Goal: Transaction & Acquisition: Purchase product/service

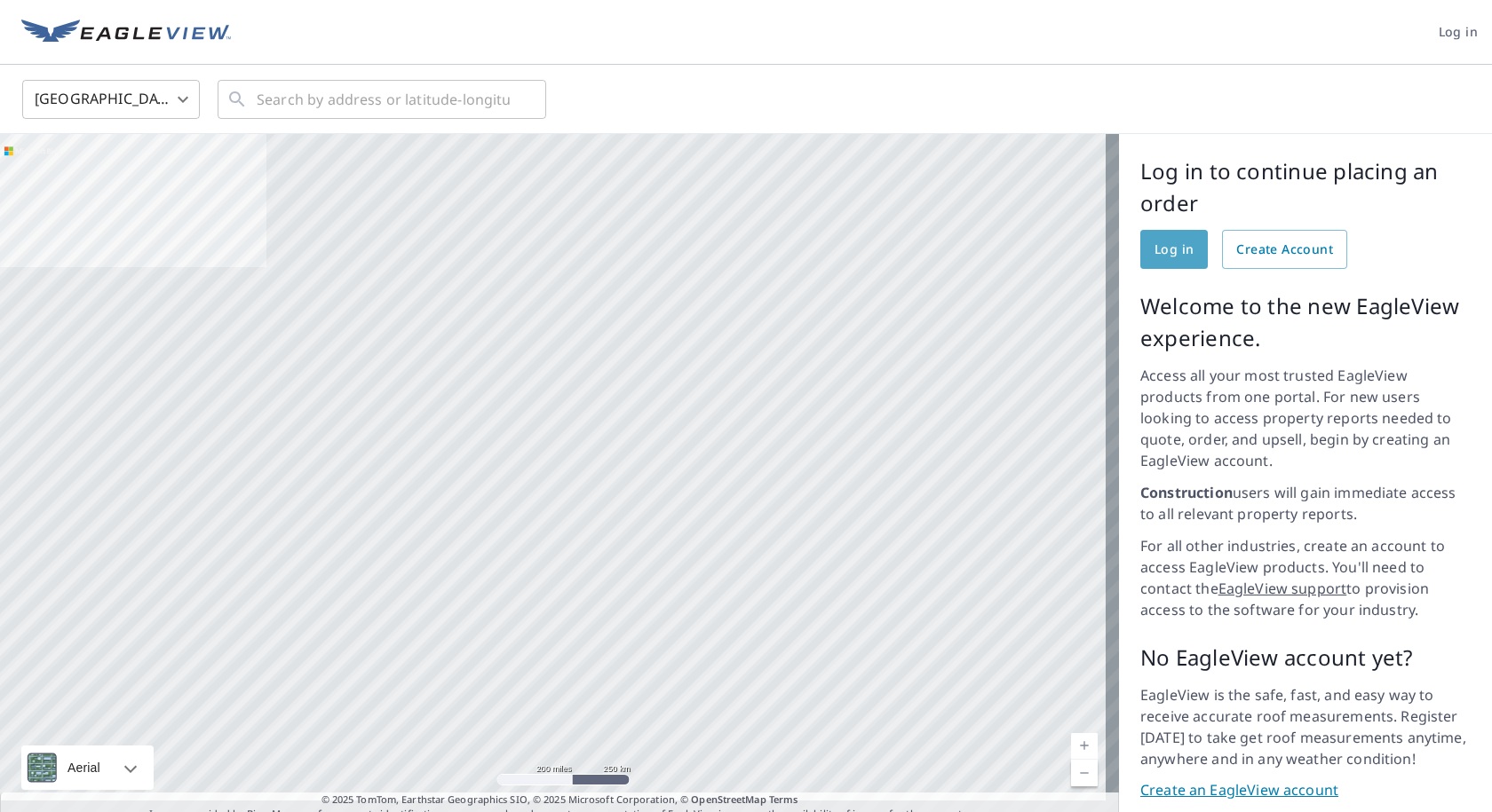
click at [1156, 261] on link "Log in" at bounding box center [1174, 249] width 68 height 39
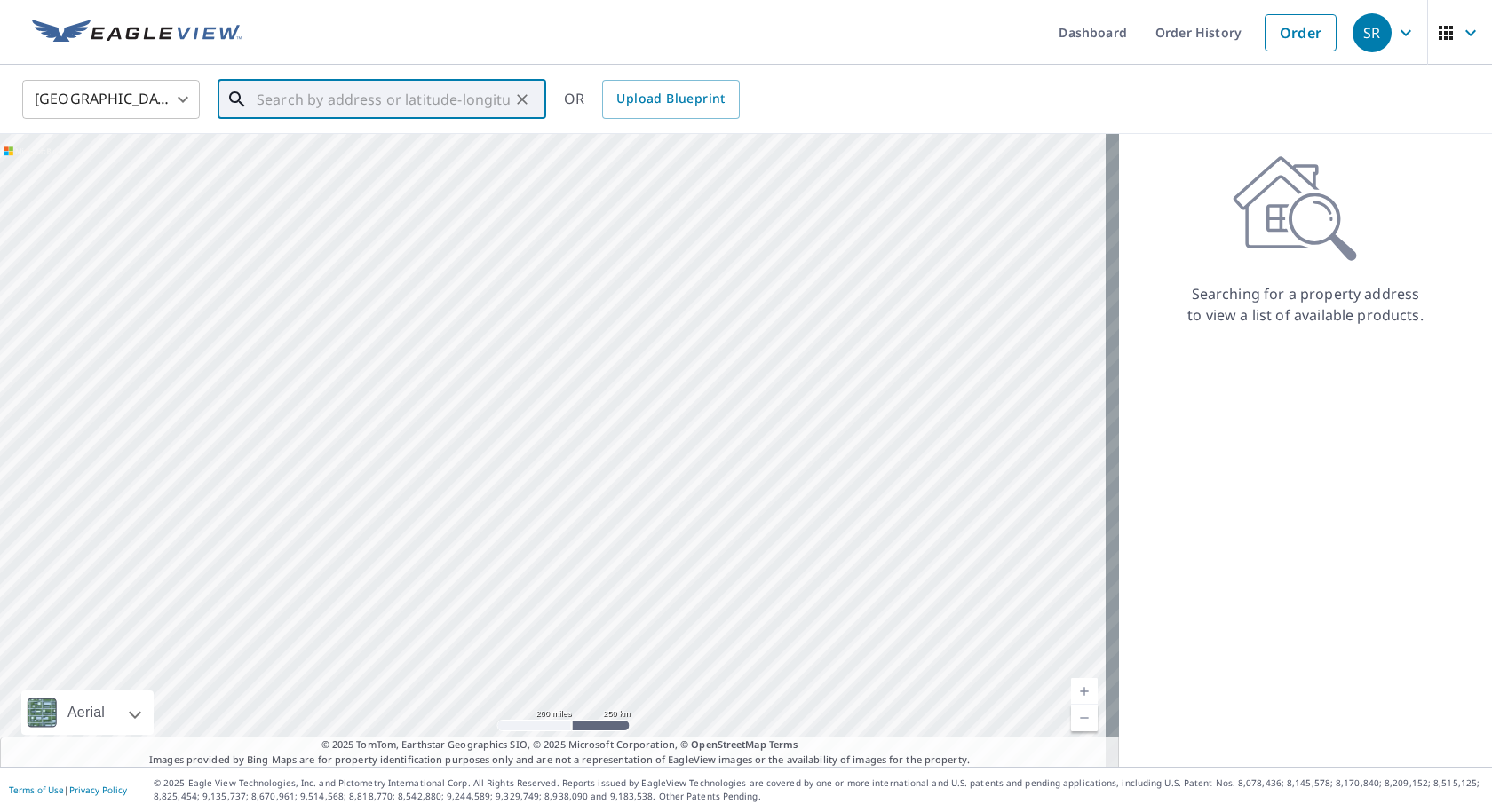
click at [285, 103] on input "text" at bounding box center [383, 99] width 253 height 49
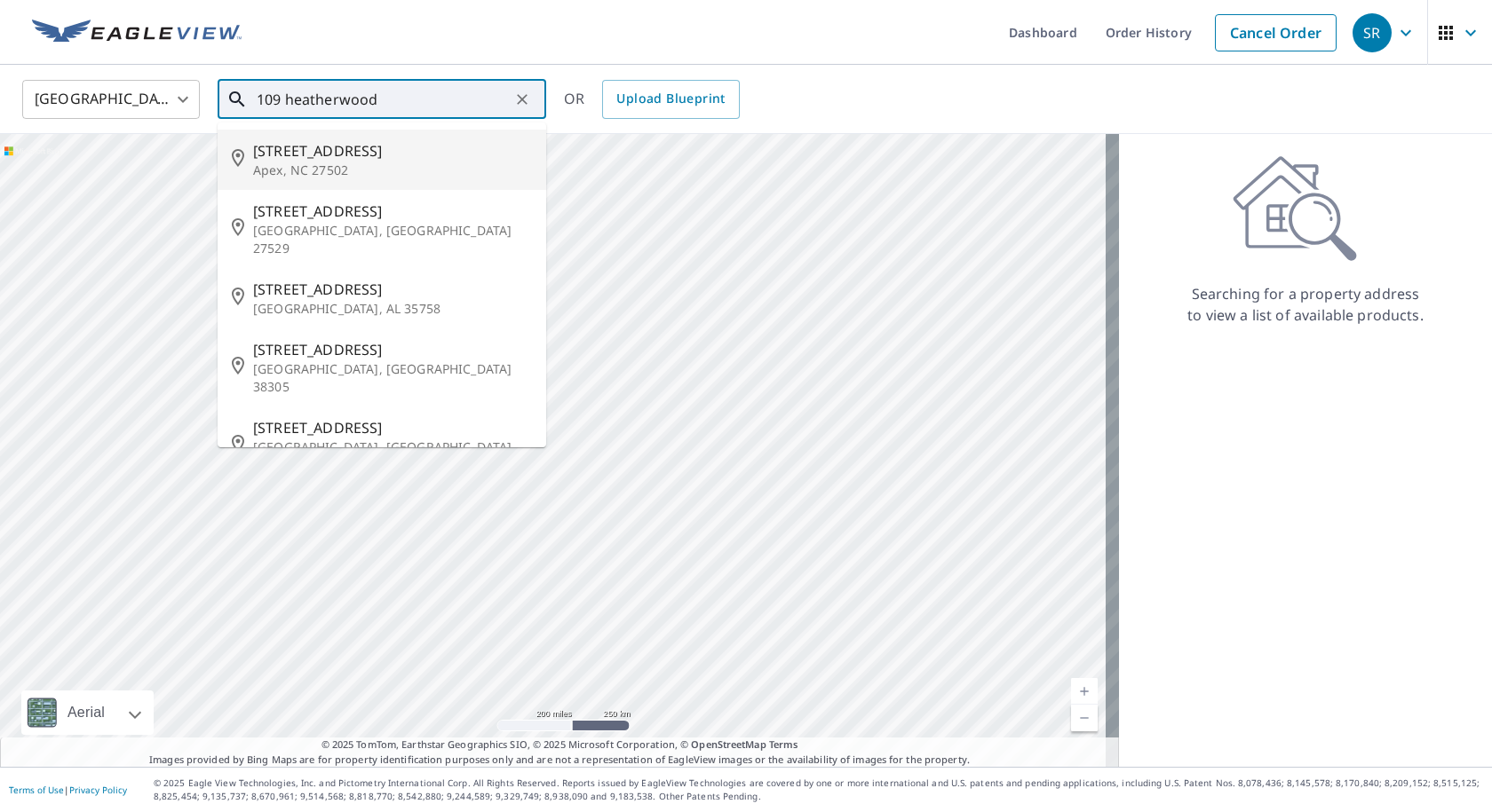
drag, startPoint x: 310, startPoint y: 163, endPoint x: 300, endPoint y: 171, distance: 12.8
click at [309, 164] on p "Apex, NC 27502" at bounding box center [393, 170] width 278 height 17
type input "[STREET_ADDRESS]"
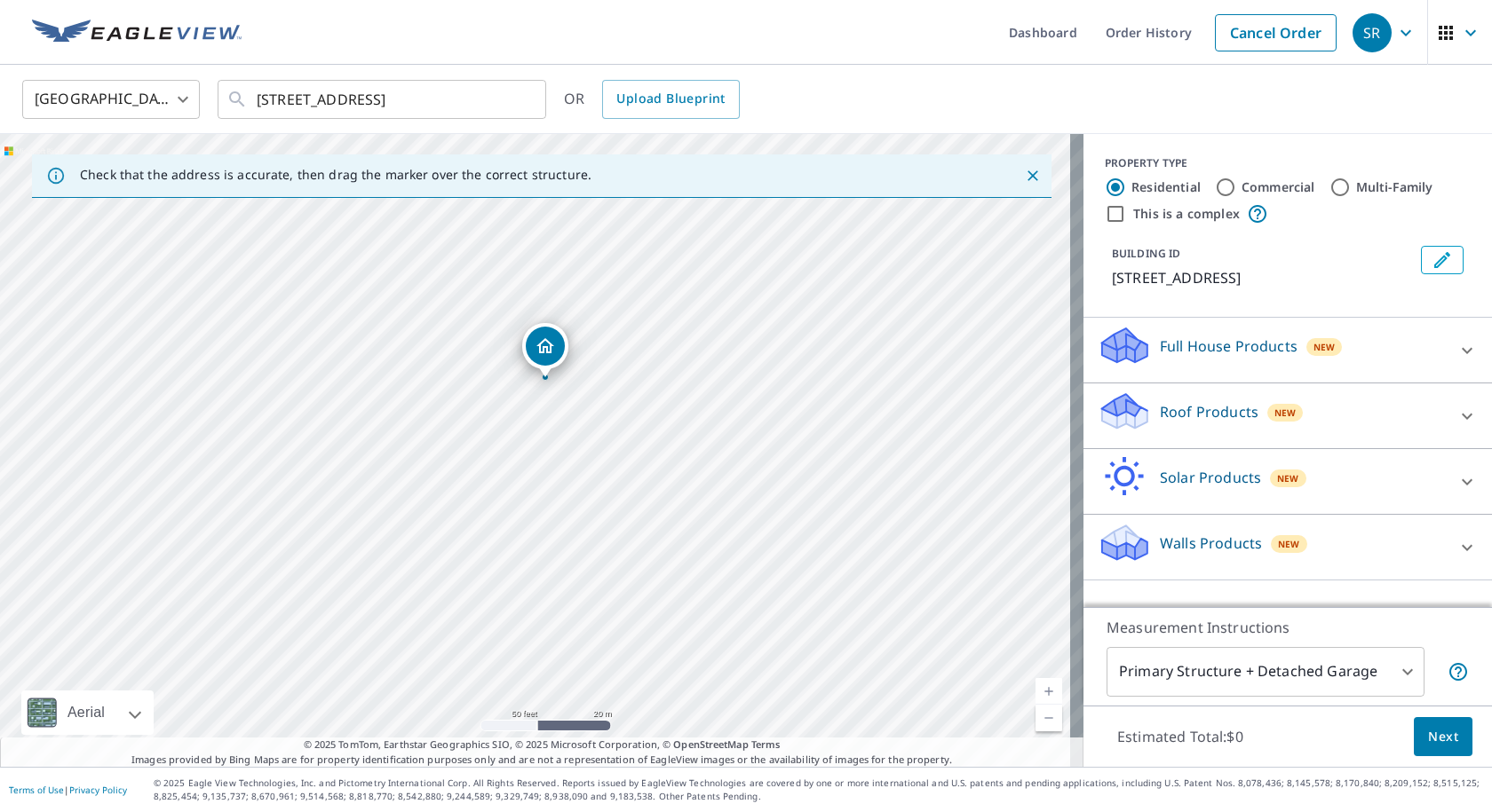
click at [1161, 348] on p "Full House Products" at bounding box center [1228, 346] width 137 height 21
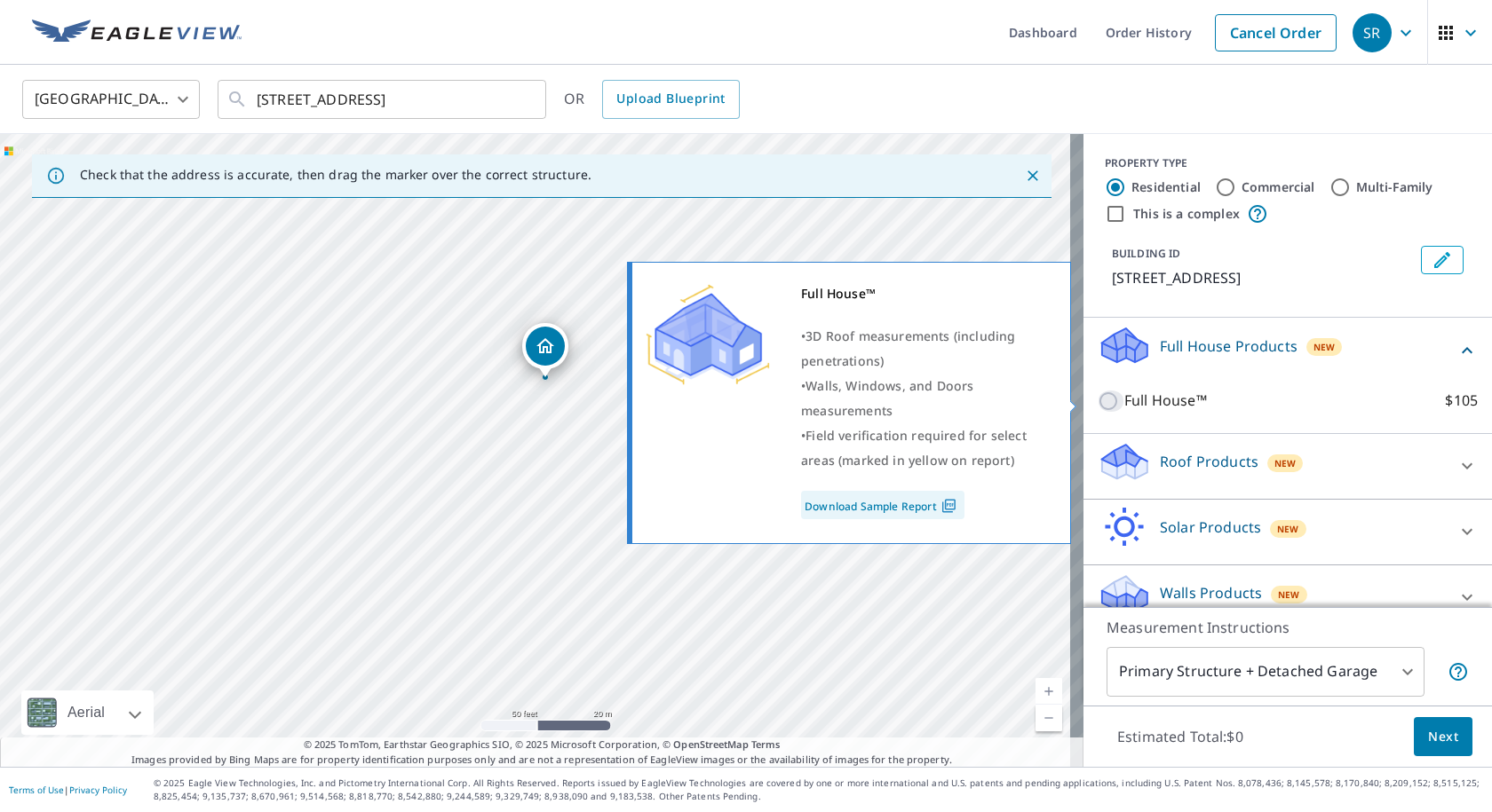
click at [1100, 398] on input "Full House™ $105" at bounding box center [1111, 401] width 27 height 21
checkbox input "true"
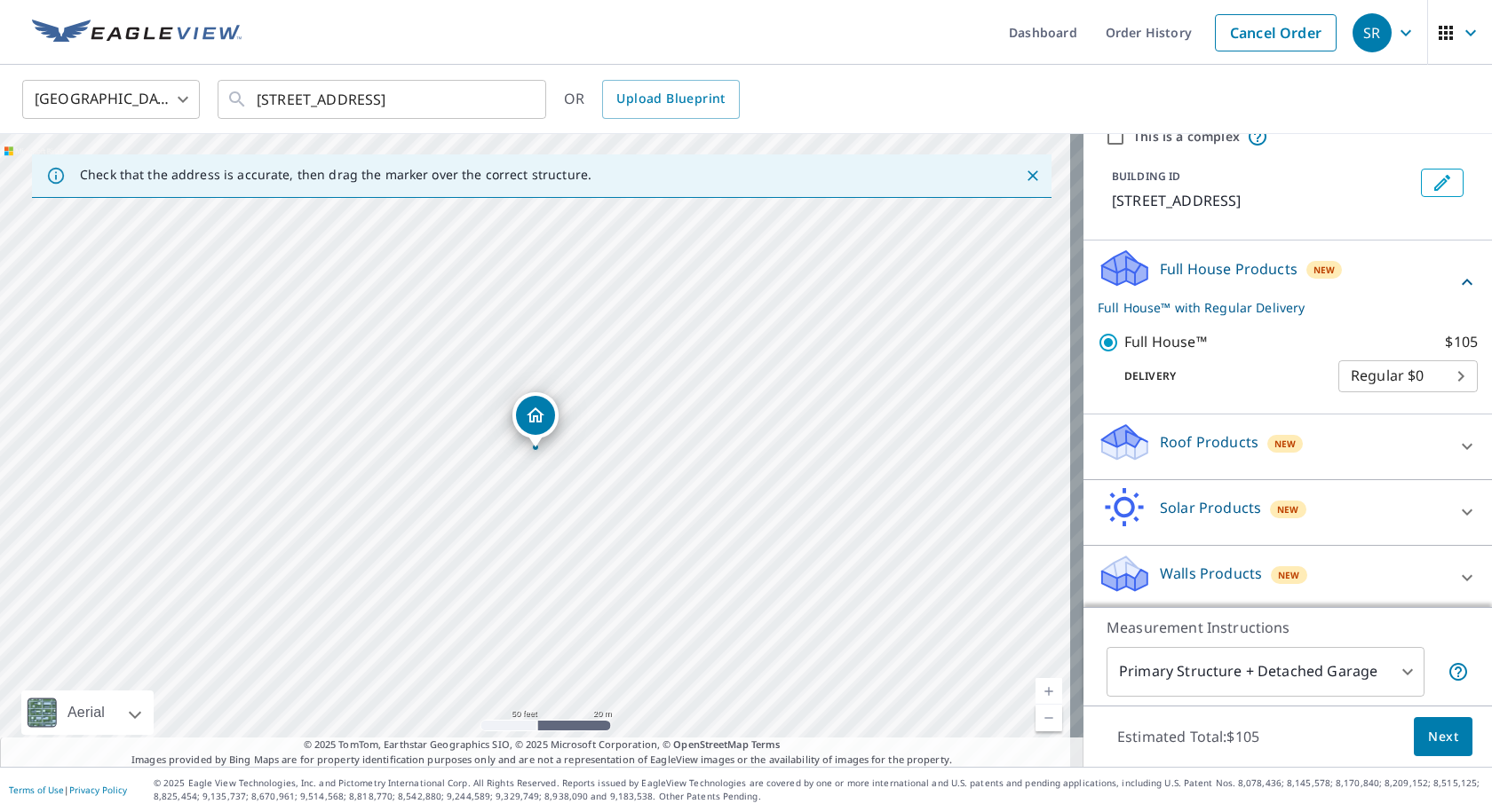
scroll to position [81, 0]
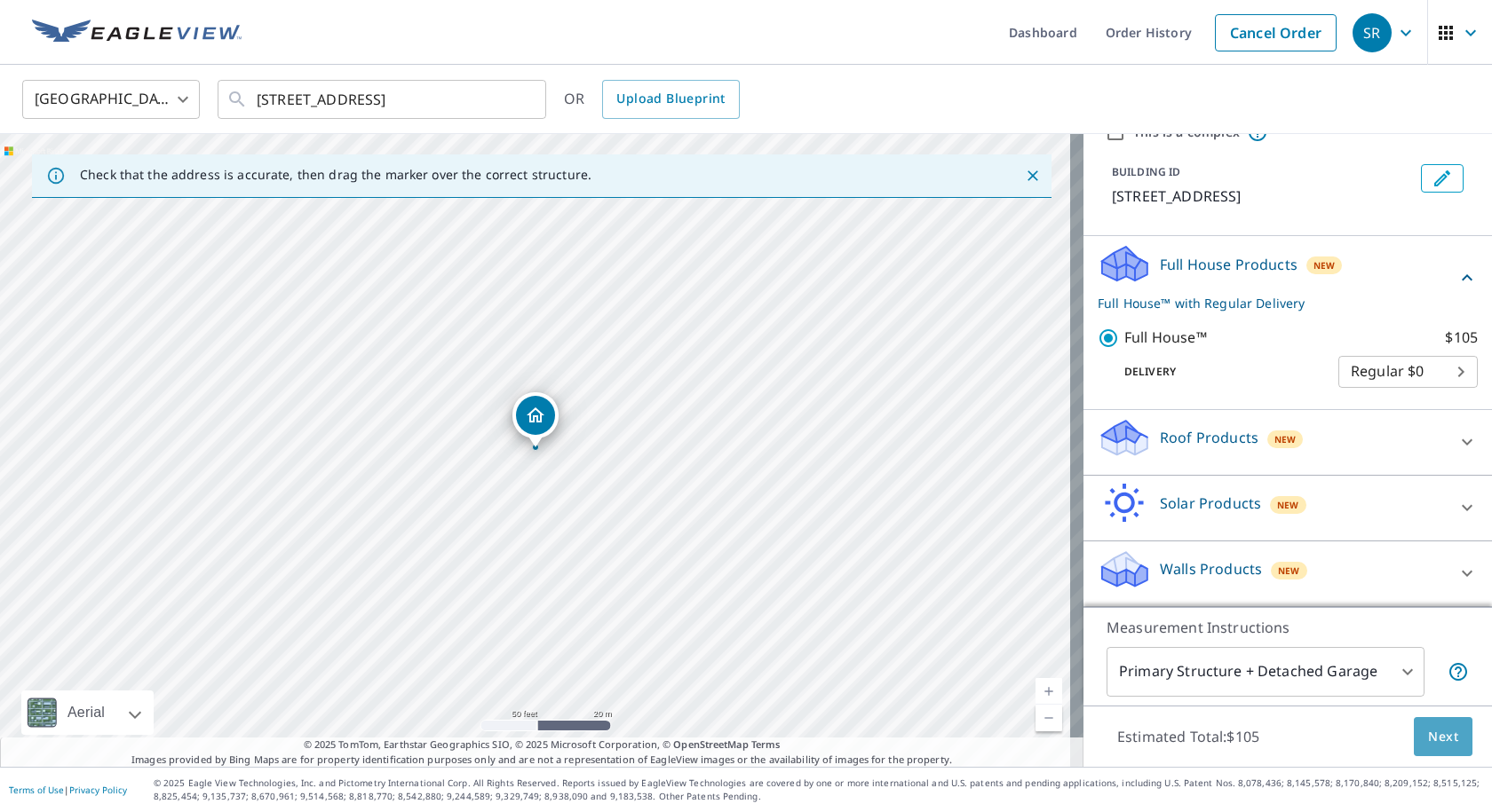
click at [1432, 733] on span "Next" at bounding box center [1443, 737] width 30 height 22
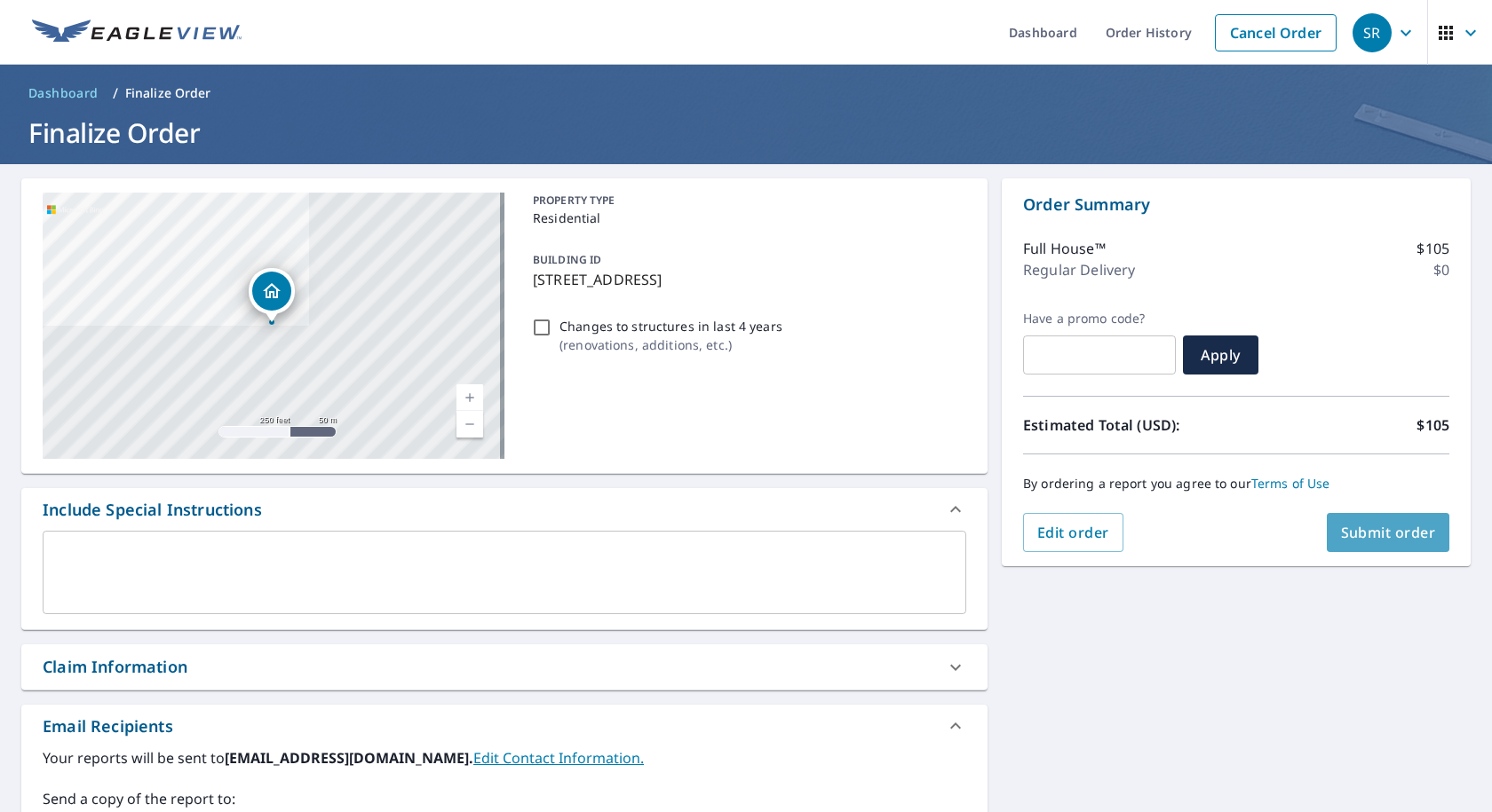
click at [1379, 529] on span "Submit order" at bounding box center [1389, 533] width 95 height 19
